Goal: Task Accomplishment & Management: Use online tool/utility

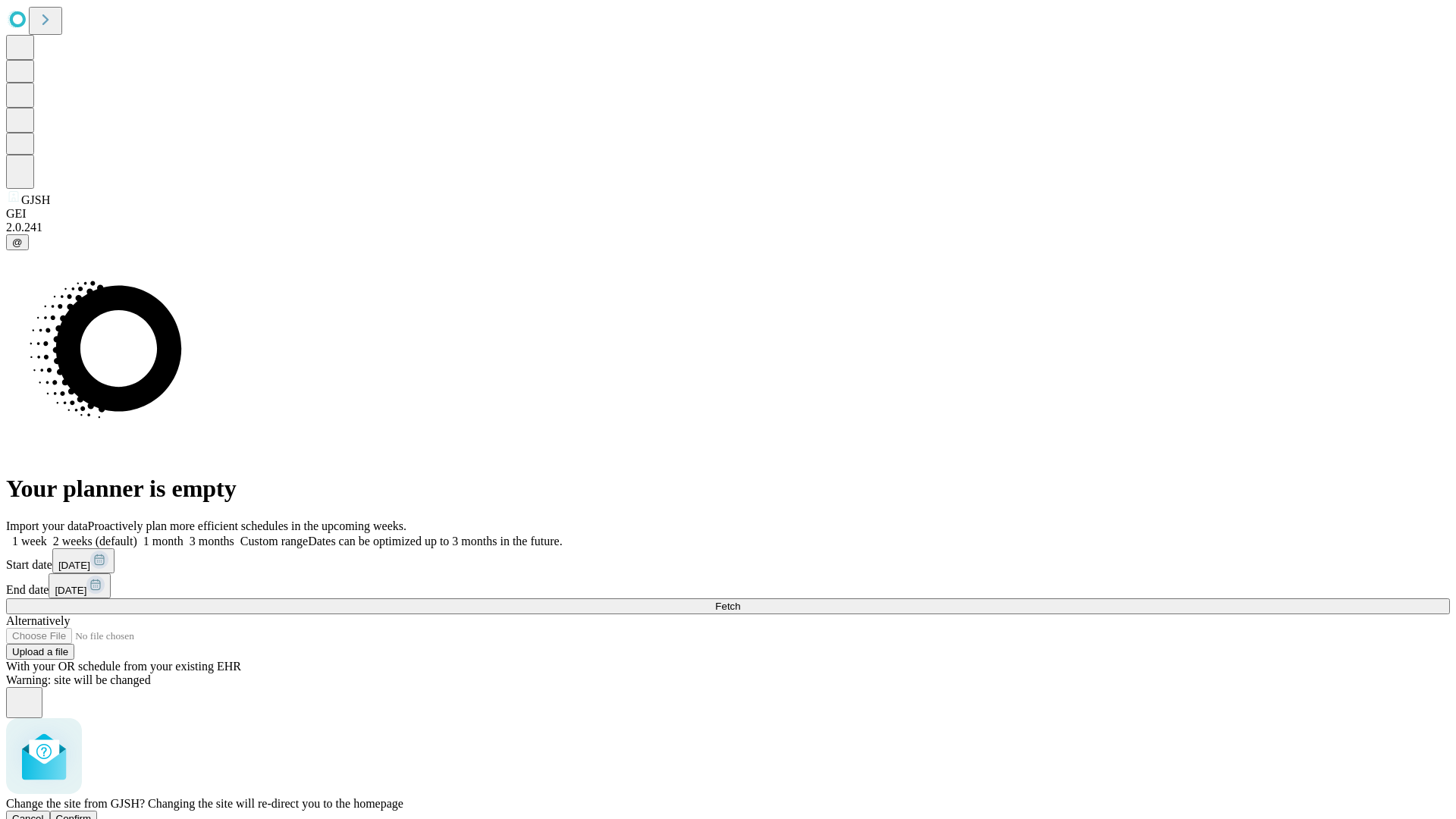
click at [92, 813] on span "Confirm" at bounding box center [73, 818] width 36 height 11
click at [47, 534] on label "1 week" at bounding box center [27, 541] width 41 height 13
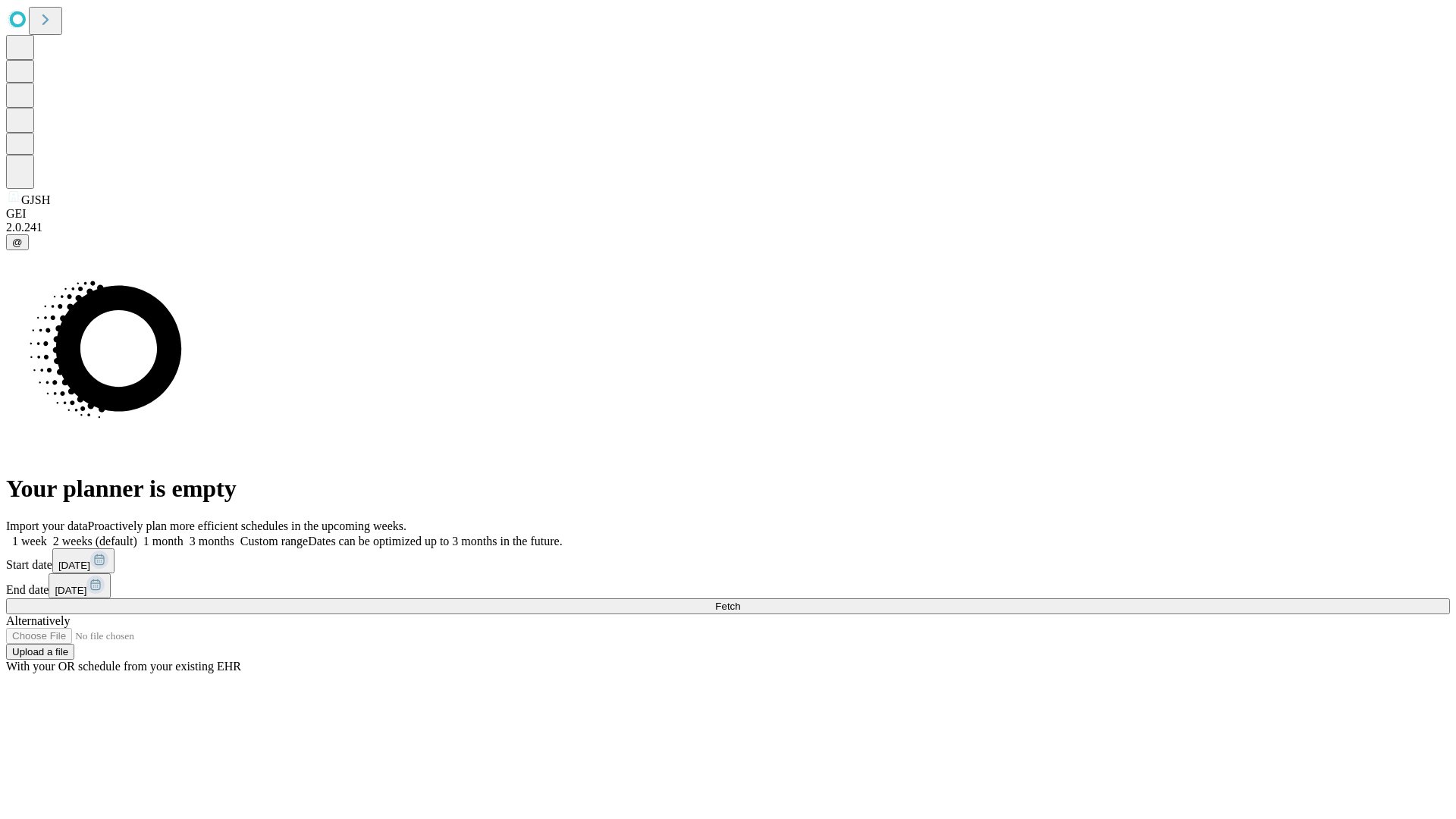
click at [740, 600] on span "Fetch" at bounding box center [728, 606] width 25 height 11
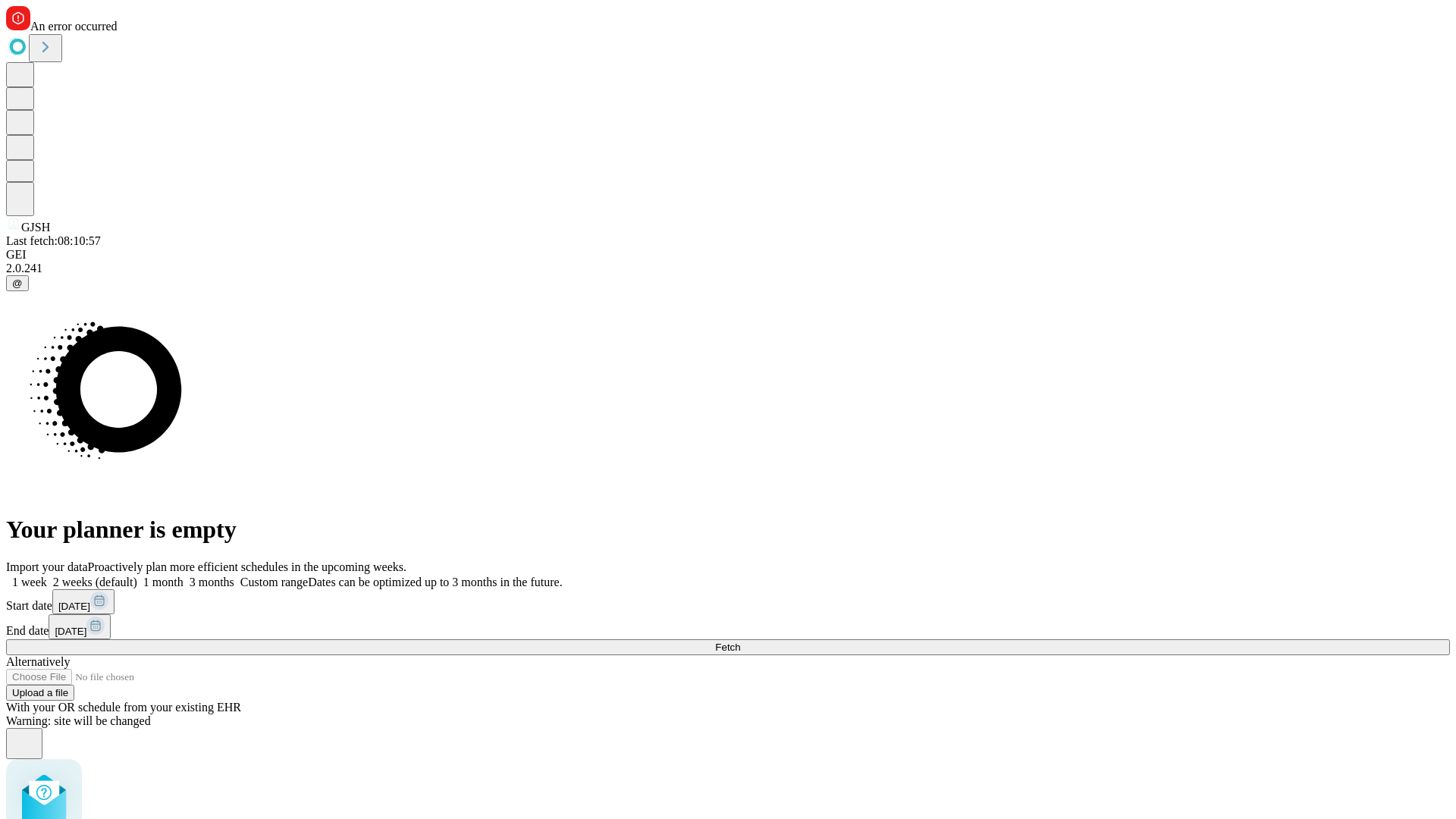
click at [47, 576] on label "1 week" at bounding box center [27, 582] width 41 height 13
click at [740, 641] on span "Fetch" at bounding box center [728, 646] width 25 height 11
click at [47, 576] on label "1 week" at bounding box center [27, 582] width 41 height 13
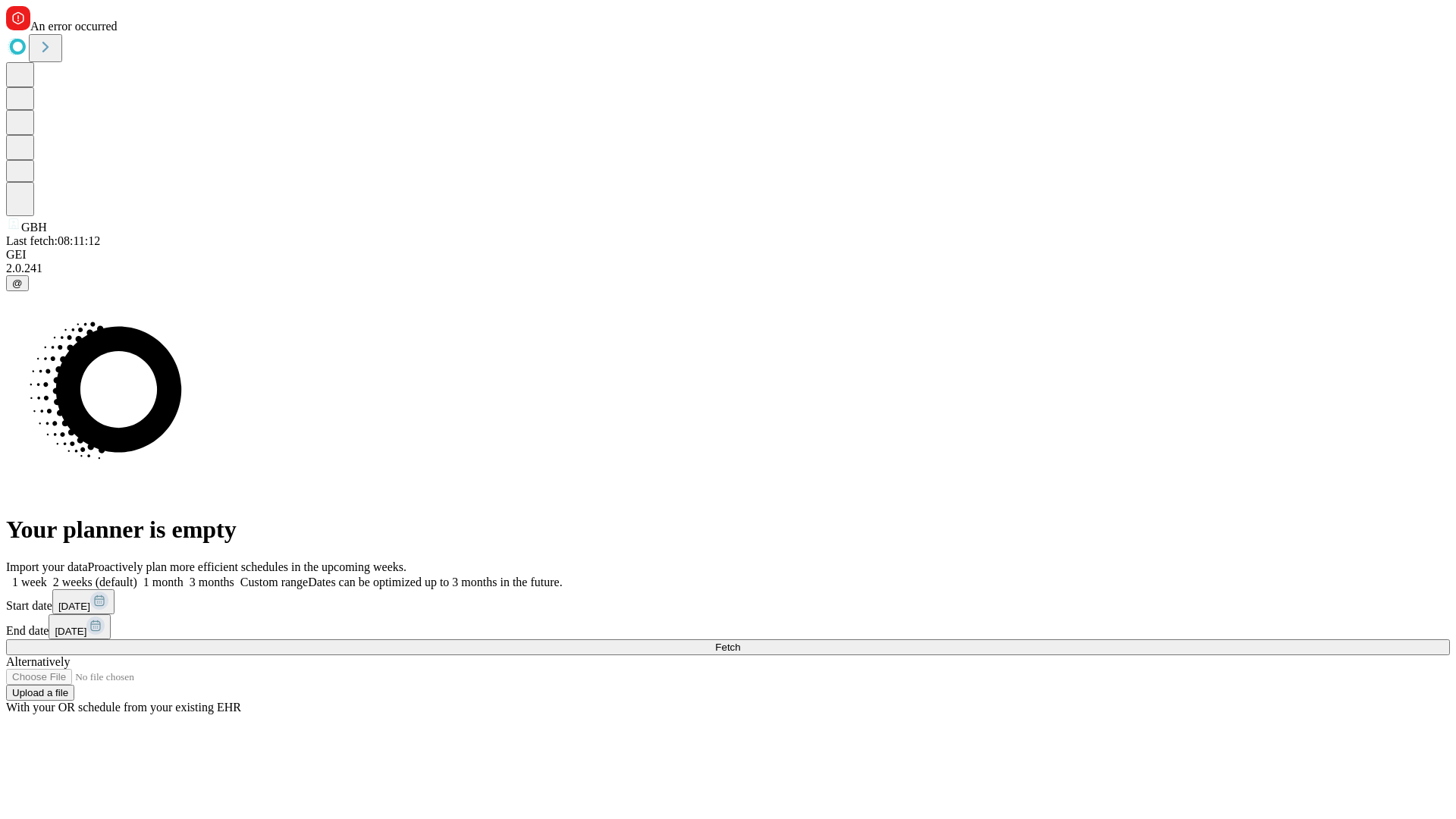
click at [740, 641] on span "Fetch" at bounding box center [728, 646] width 25 height 11
click at [47, 576] on label "1 week" at bounding box center [27, 582] width 41 height 13
click at [740, 641] on span "Fetch" at bounding box center [728, 646] width 25 height 11
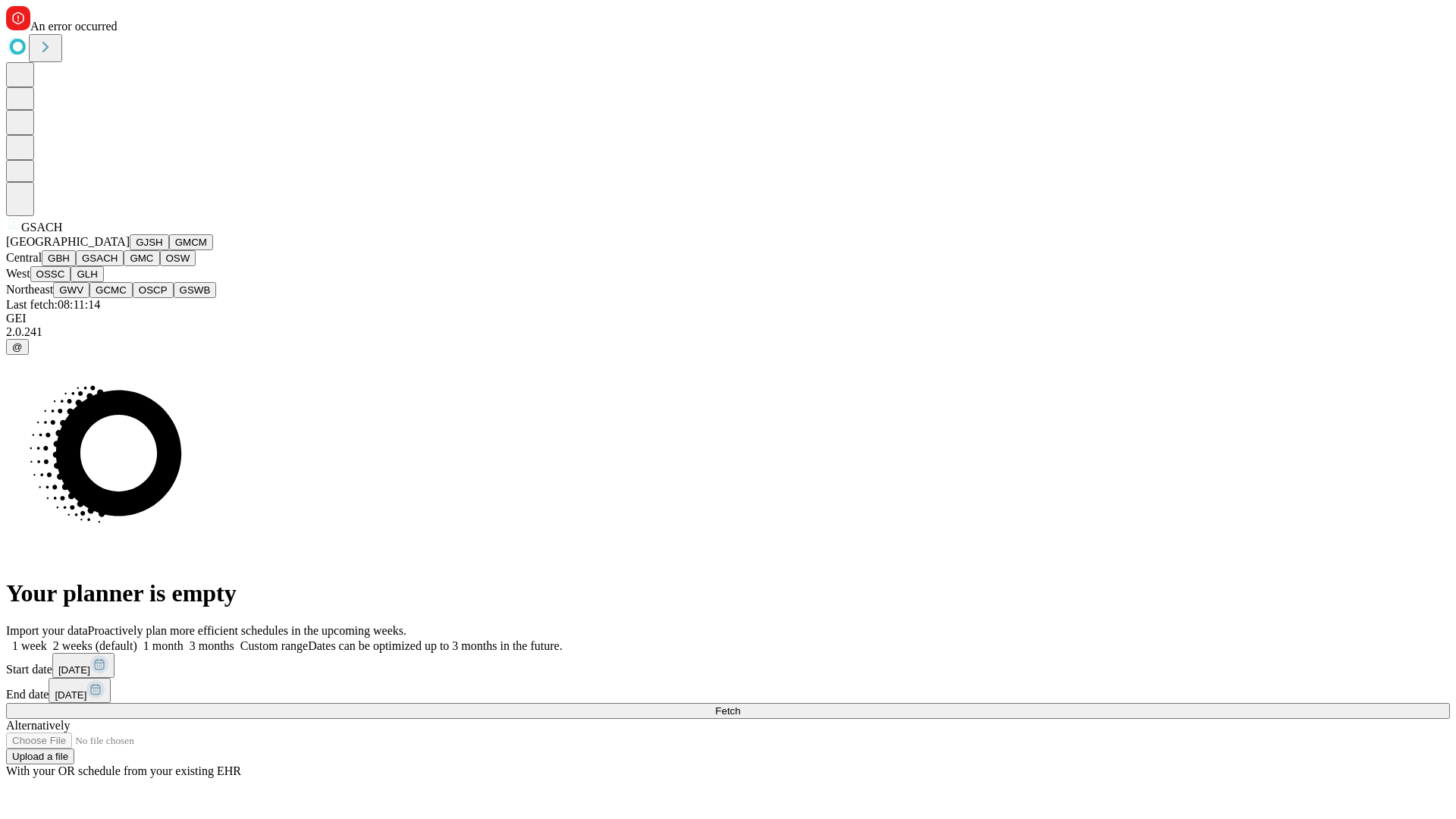
click at [124, 266] on button "GMC" at bounding box center [141, 257] width 36 height 16
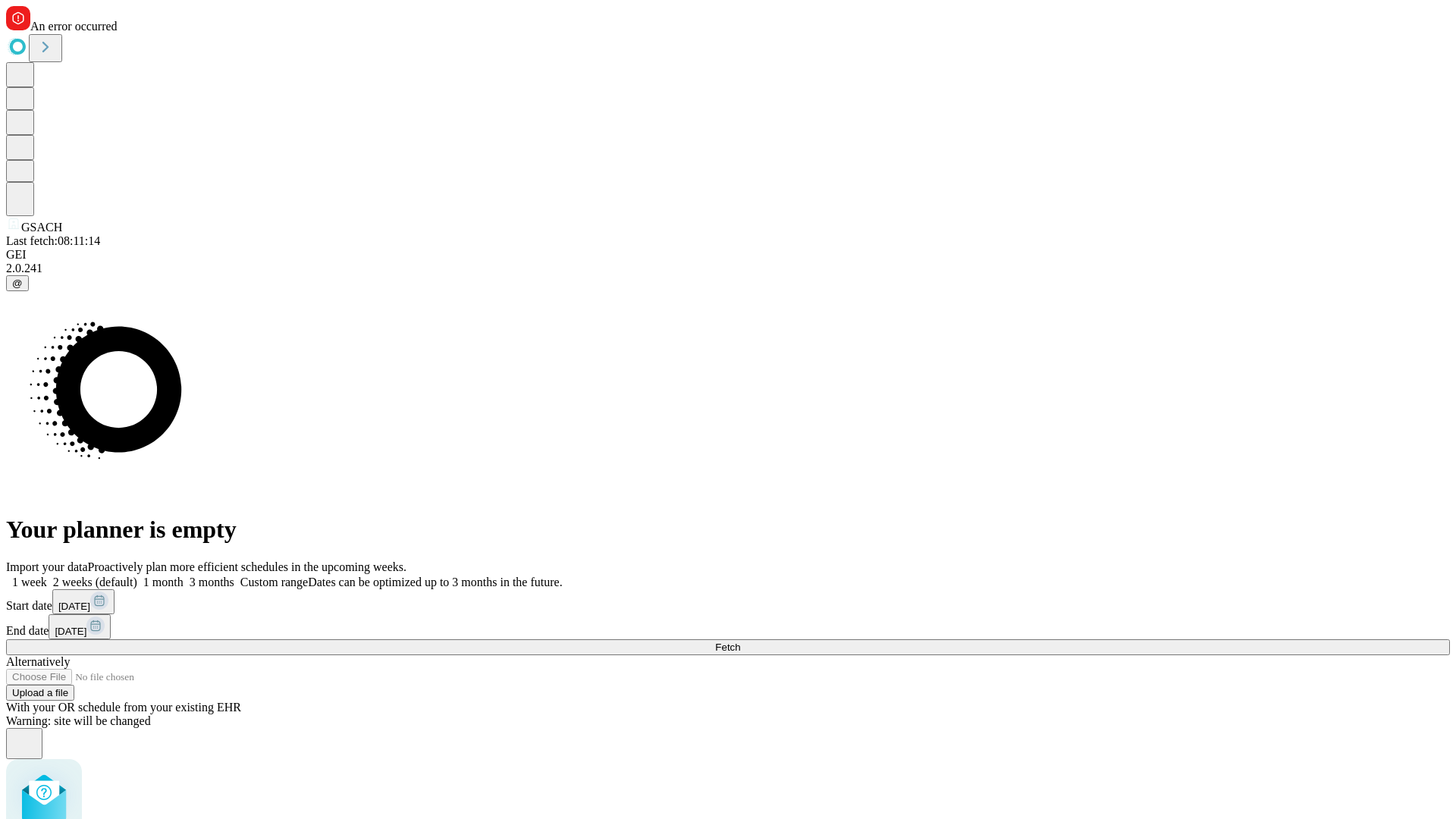
click at [47, 576] on label "1 week" at bounding box center [27, 582] width 41 height 13
click at [740, 641] on span "Fetch" at bounding box center [728, 646] width 25 height 11
click at [47, 576] on label "1 week" at bounding box center [27, 582] width 41 height 13
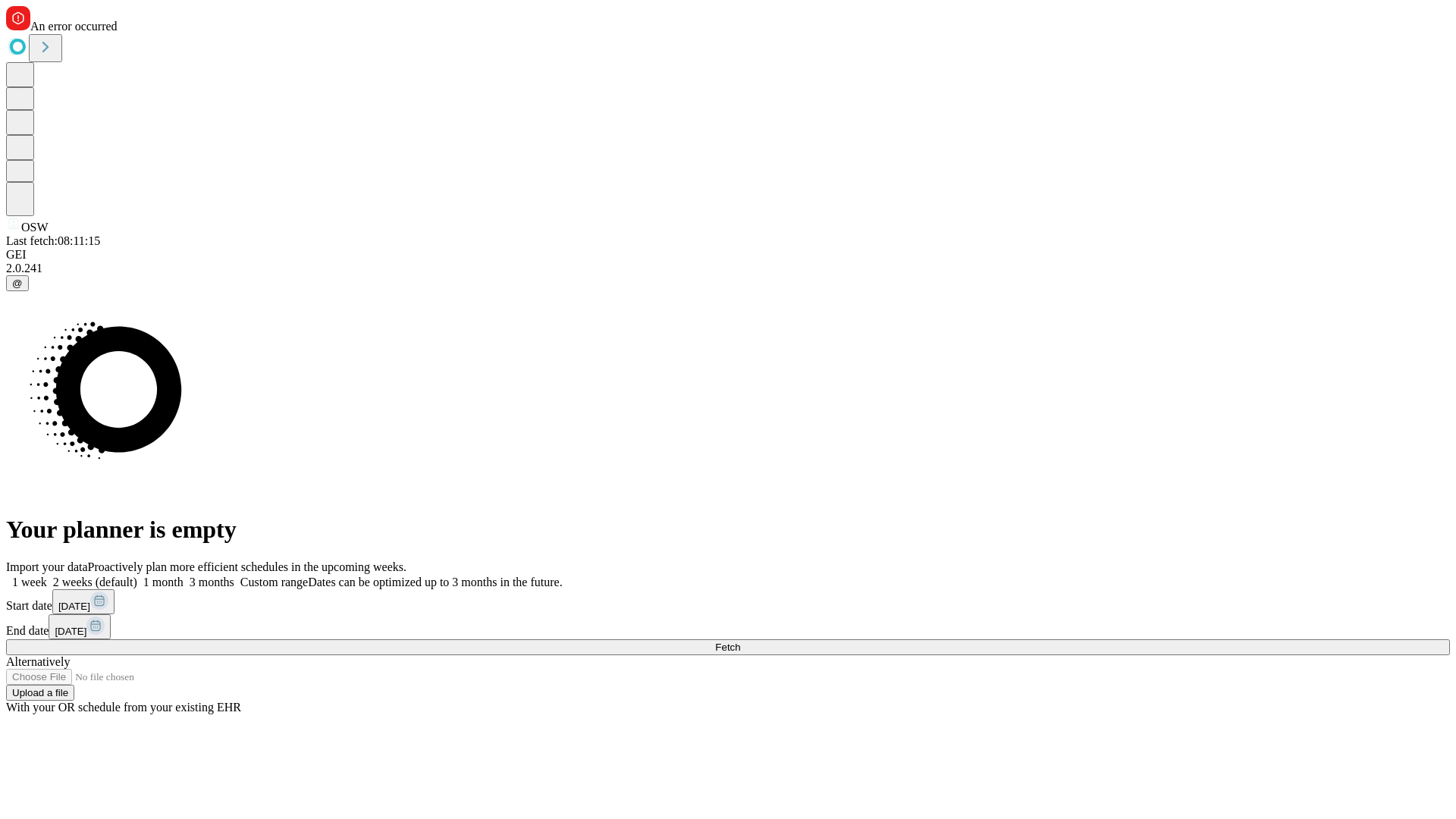
click at [740, 641] on span "Fetch" at bounding box center [728, 646] width 25 height 11
click at [47, 576] on label "1 week" at bounding box center [27, 582] width 41 height 13
click at [740, 641] on span "Fetch" at bounding box center [728, 646] width 25 height 11
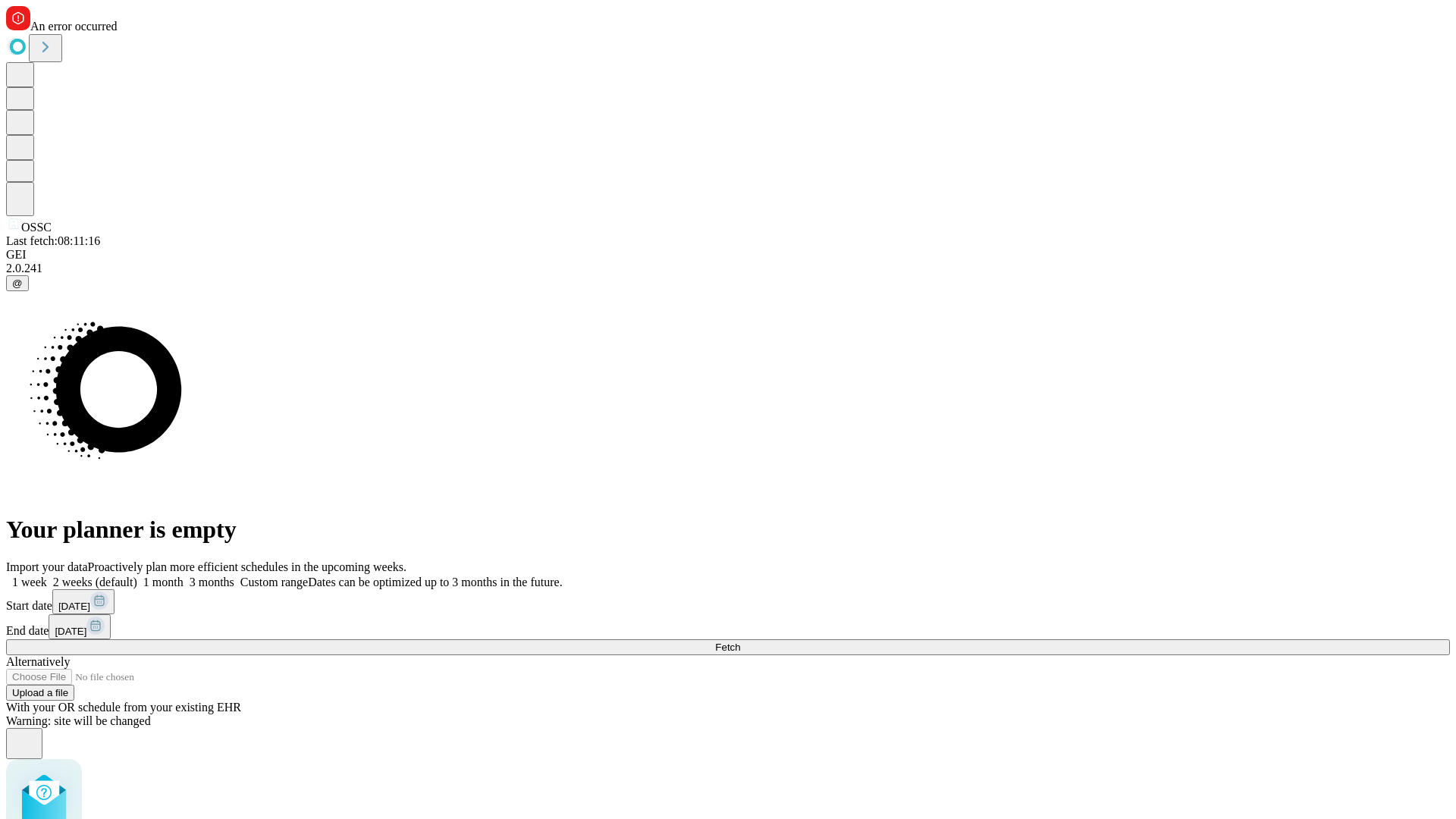
click at [47, 576] on label "1 week" at bounding box center [27, 582] width 41 height 13
click at [740, 641] on span "Fetch" at bounding box center [728, 646] width 25 height 11
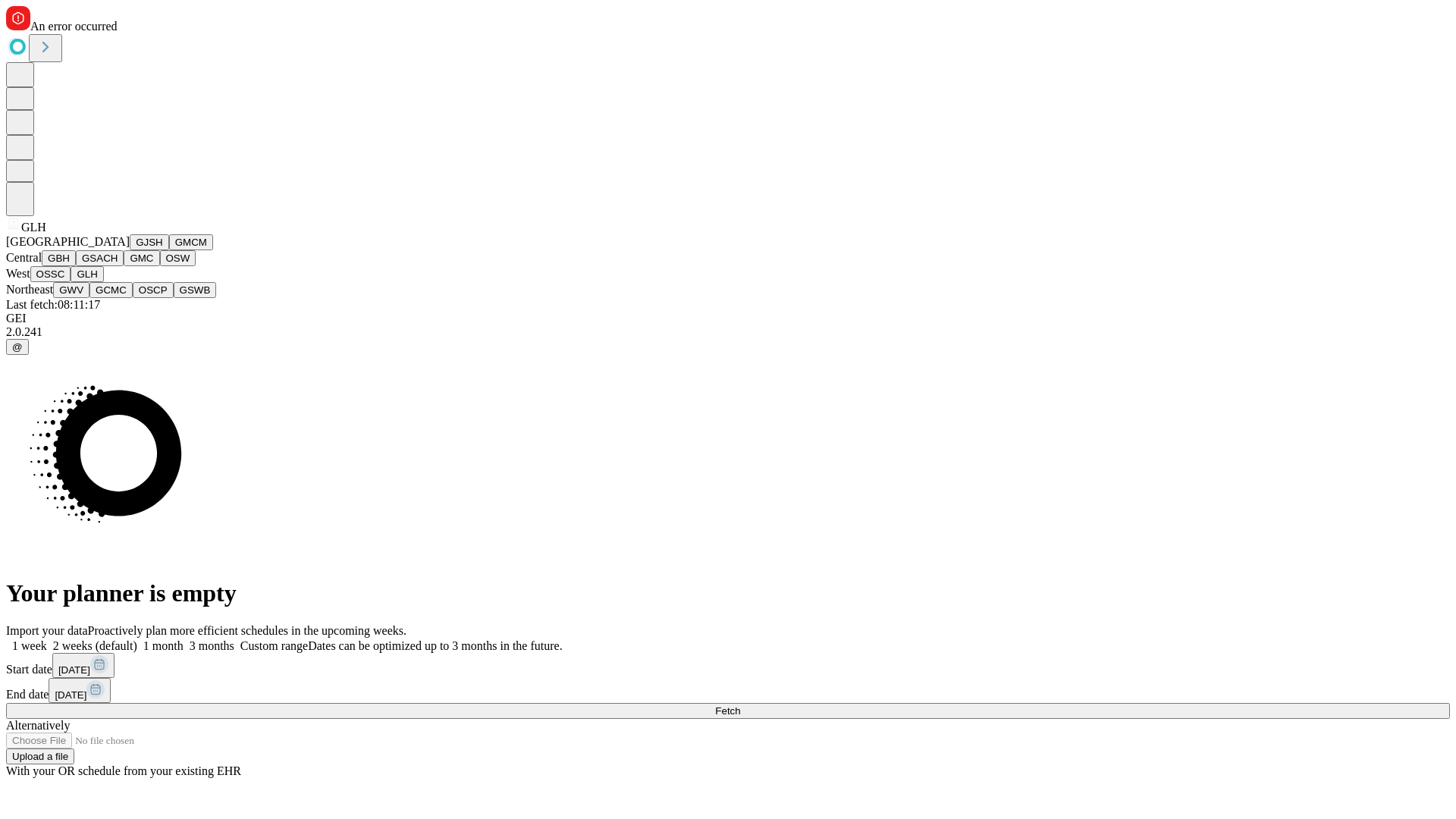
click at [89, 297] on button "GWV" at bounding box center [72, 289] width 37 height 16
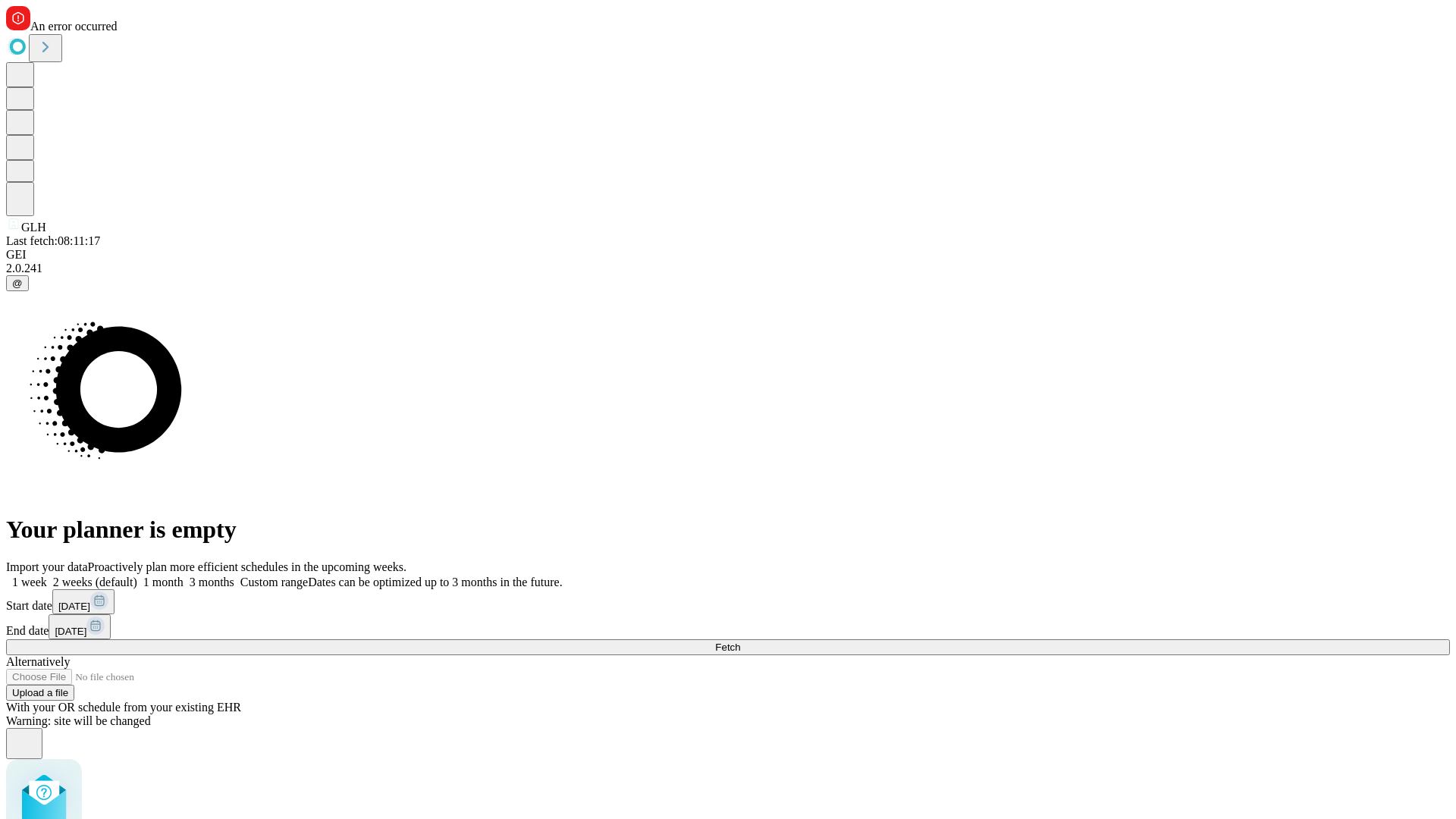
click at [47, 576] on label "1 week" at bounding box center [27, 582] width 41 height 13
click at [740, 641] on span "Fetch" at bounding box center [728, 646] width 25 height 11
click at [47, 576] on label "1 week" at bounding box center [27, 582] width 41 height 13
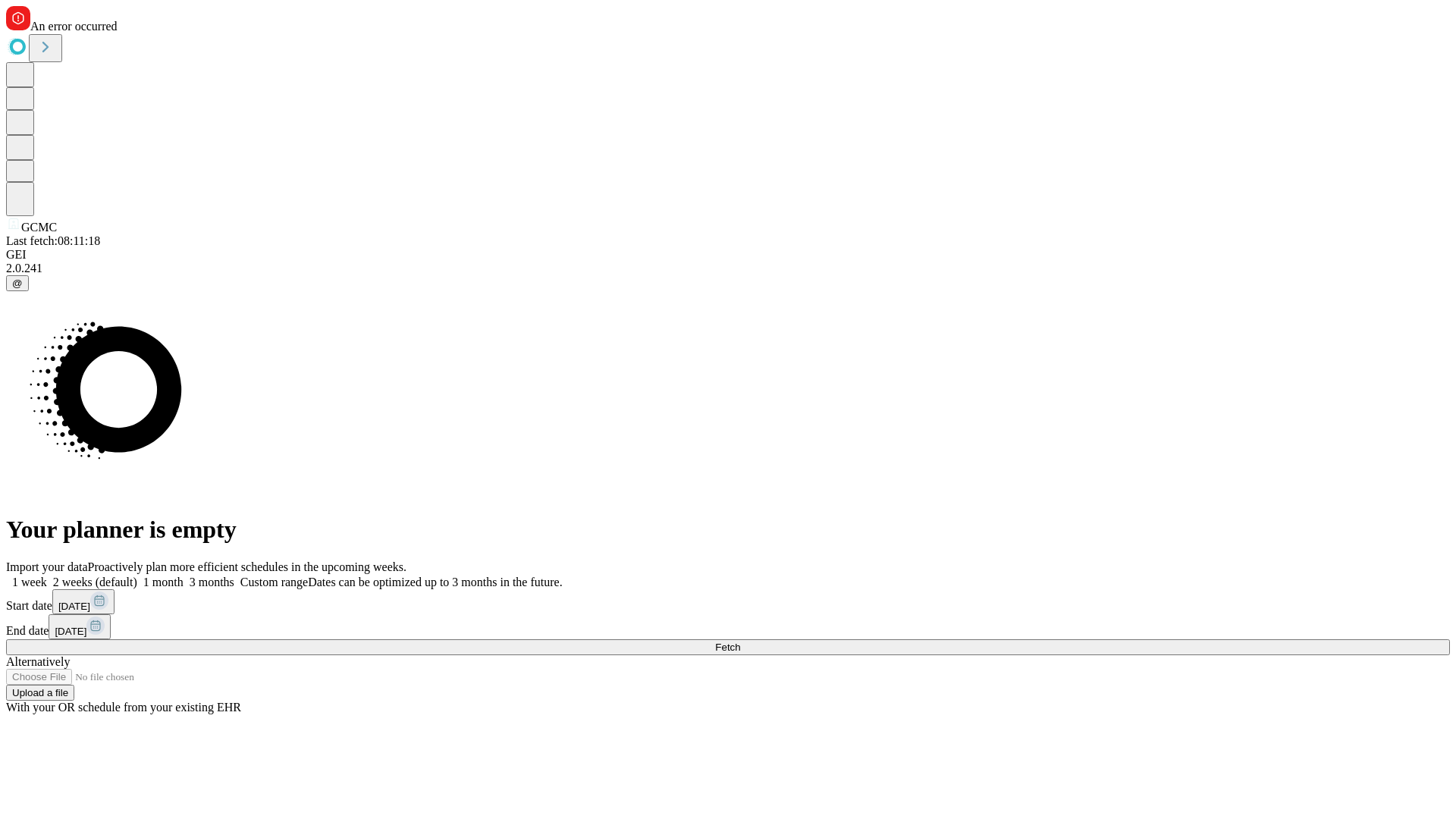
click at [740, 641] on span "Fetch" at bounding box center [728, 646] width 25 height 11
